Goal: Transaction & Acquisition: Subscribe to service/newsletter

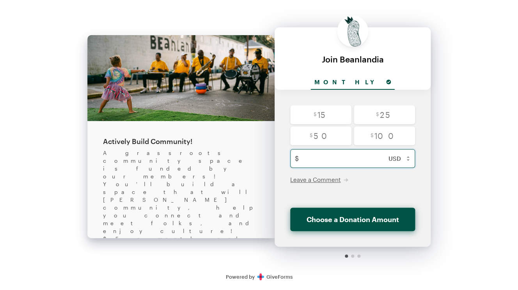
click at [346, 160] on input "text" at bounding box center [361, 158] width 118 height 19
type input "8"
checkbox input "false"
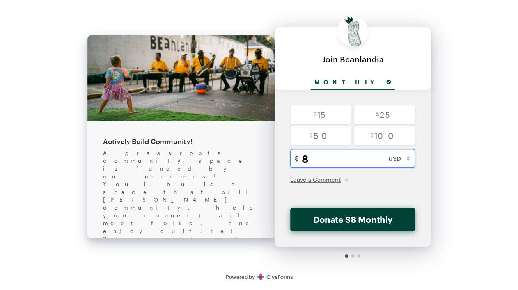
type input "8"
click at [353, 220] on button "Donate $8 Monthly" at bounding box center [352, 218] width 125 height 23
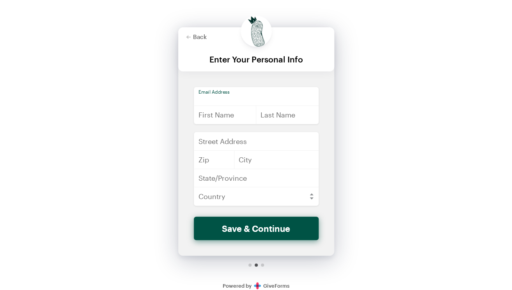
click at [261, 96] on input "email" at bounding box center [256, 96] width 125 height 19
type input "[EMAIL_ADDRESS][DOMAIN_NAME]"
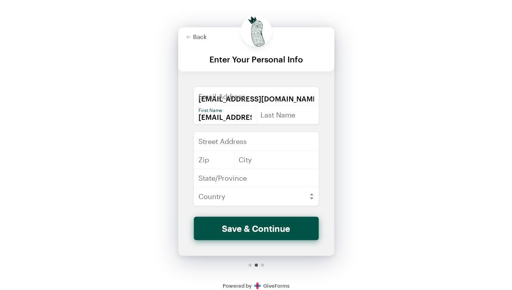
scroll to position [0, 27]
click at [216, 115] on input "[EMAIL_ADDRESS][DOMAIN_NAME]" at bounding box center [225, 114] width 63 height 19
type input "[PERSON_NAME]"
type input "Rambo"
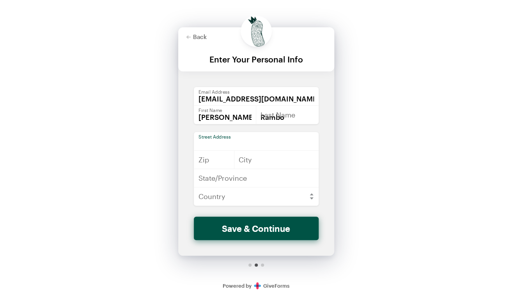
type input "[STREET_ADDRESS]"
type input "70114"
type input "[GEOGRAPHIC_DATA]"
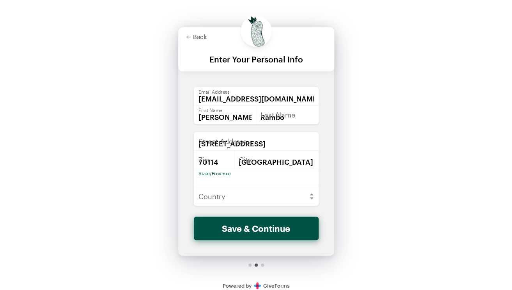
type input "[US_STATE]"
select select "US"
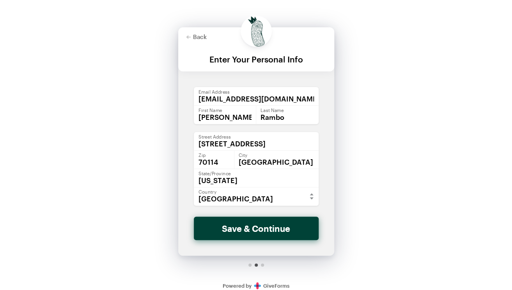
click at [252, 230] on button "Save & Continue" at bounding box center [256, 227] width 125 height 23
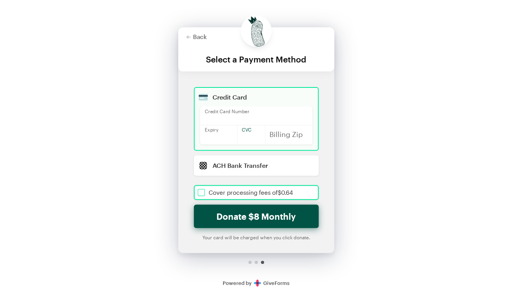
click at [201, 192] on input "checkbox" at bounding box center [256, 192] width 125 height 15
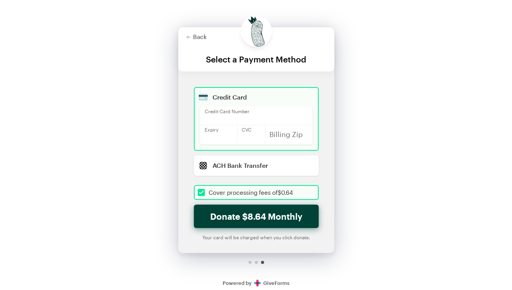
click at [250, 218] on button "Donate $8.64 Monthly" at bounding box center [256, 215] width 125 height 23
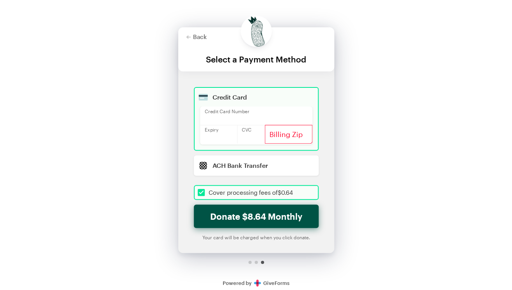
click at [283, 131] on div at bounding box center [289, 134] width 48 height 19
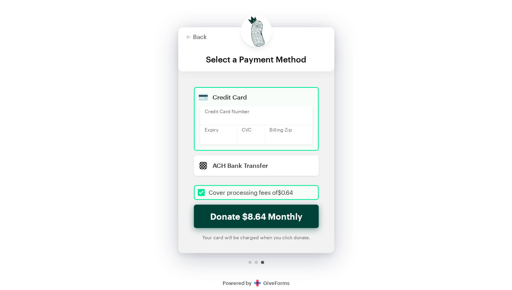
click at [258, 220] on button "Donate $8.64 Monthly" at bounding box center [256, 215] width 125 height 23
checkbox input "true"
